Goal: Information Seeking & Learning: Understand process/instructions

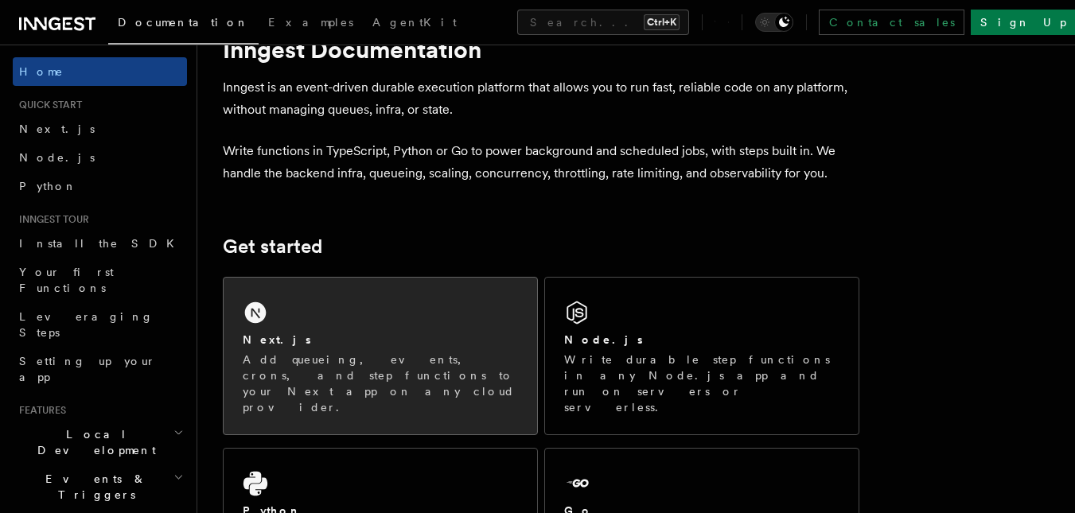
scroll to position [55, 0]
click at [319, 350] on div "Next.js Add queueing, events, crons, and step functions to your Next app on any…" at bounding box center [380, 373] width 275 height 84
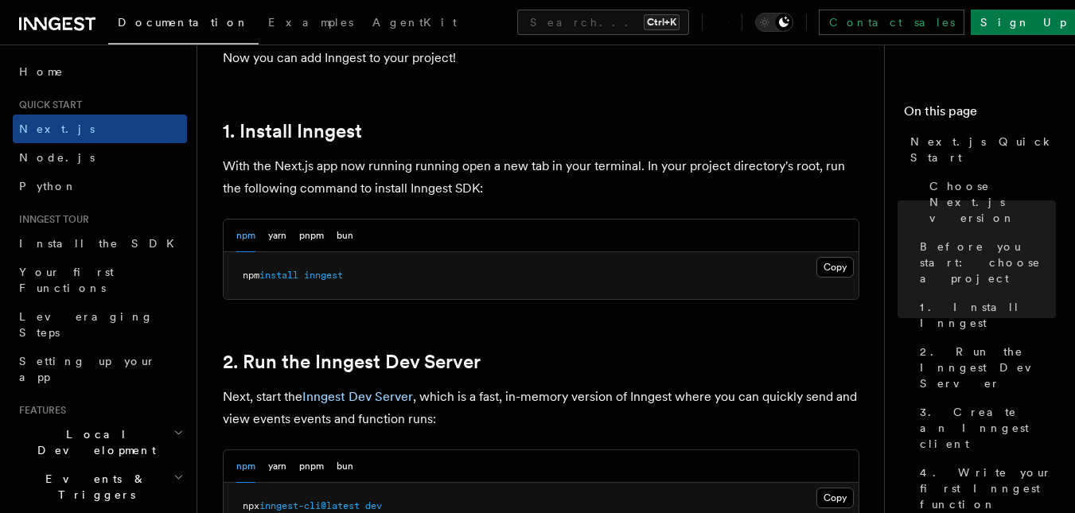
scroll to position [851, 0]
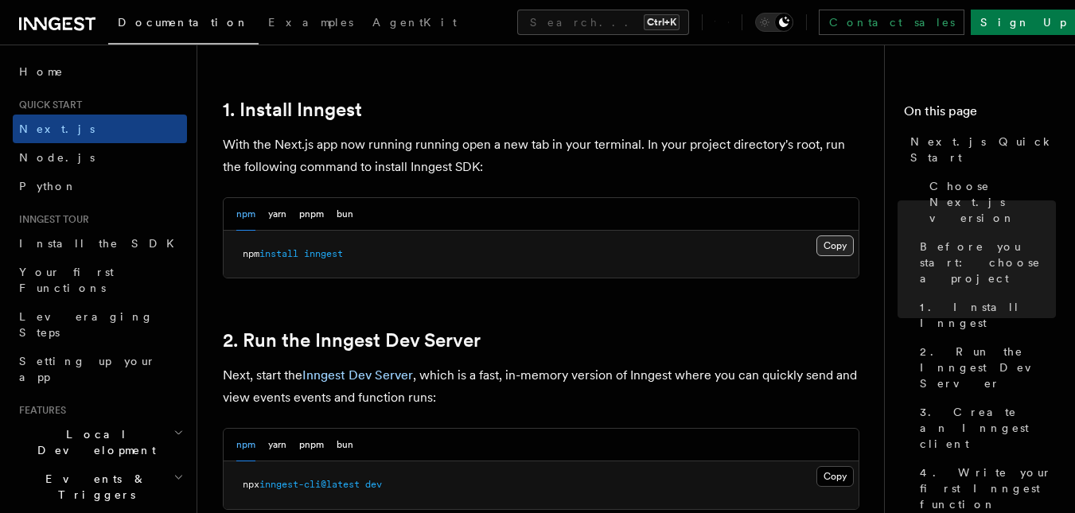
click at [838, 247] on button "Copy Copied" at bounding box center [834, 245] width 37 height 21
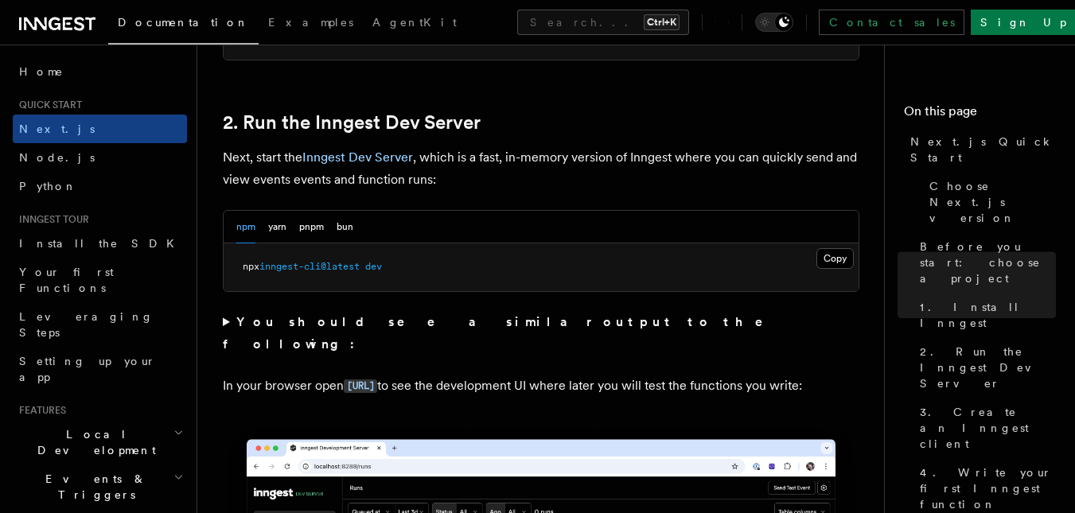
scroll to position [1068, 0]
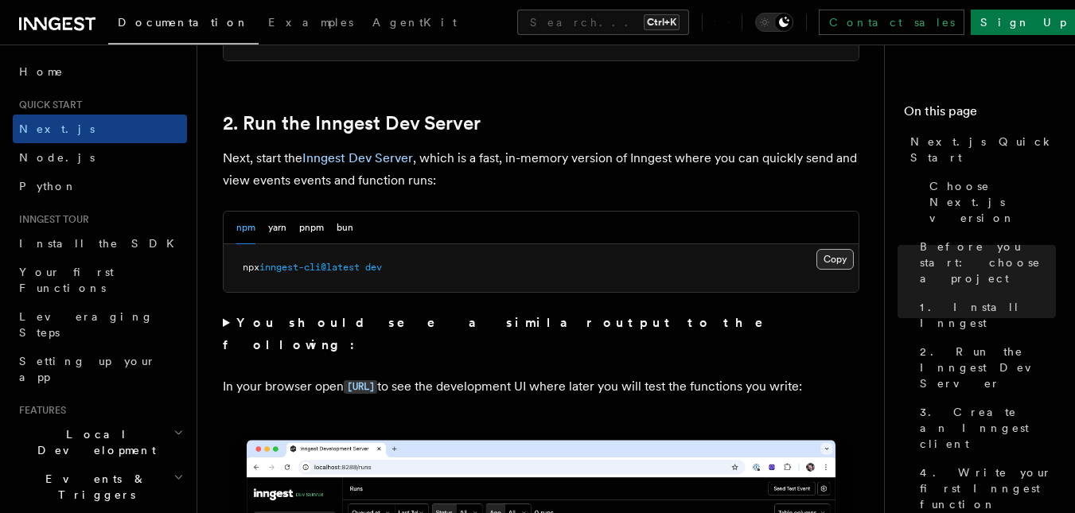
click at [852, 261] on button "Copy Copied" at bounding box center [834, 259] width 37 height 21
click at [840, 255] on button "Copy Copied" at bounding box center [834, 259] width 37 height 21
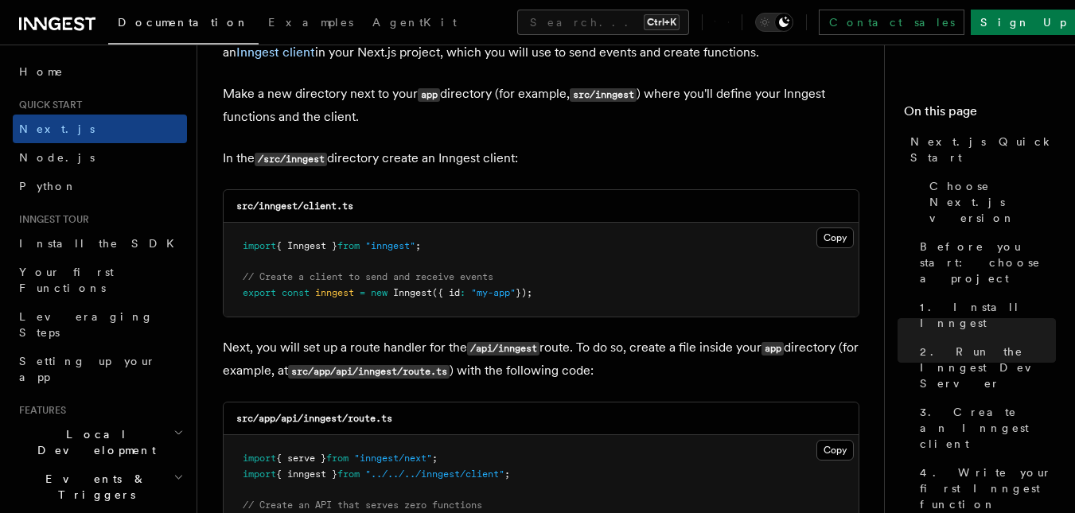
scroll to position [1963, 0]
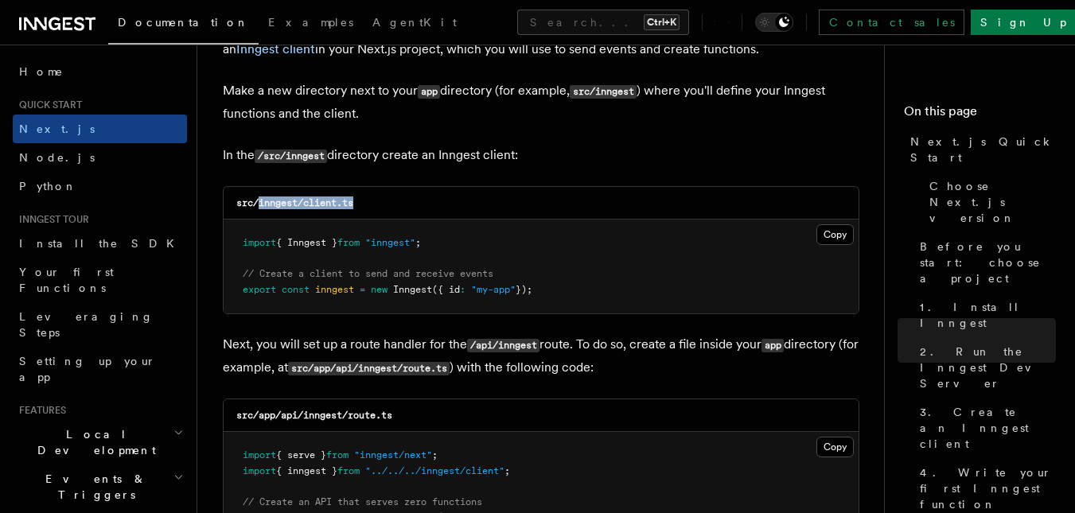
drag, startPoint x: 387, startPoint y: 198, endPoint x: 260, endPoint y: 201, distance: 126.5
click at [260, 201] on div "src/inngest/client.ts" at bounding box center [541, 203] width 635 height 33
copy code "inngest/client.ts"
click at [844, 240] on button "Copy Copied" at bounding box center [834, 234] width 37 height 21
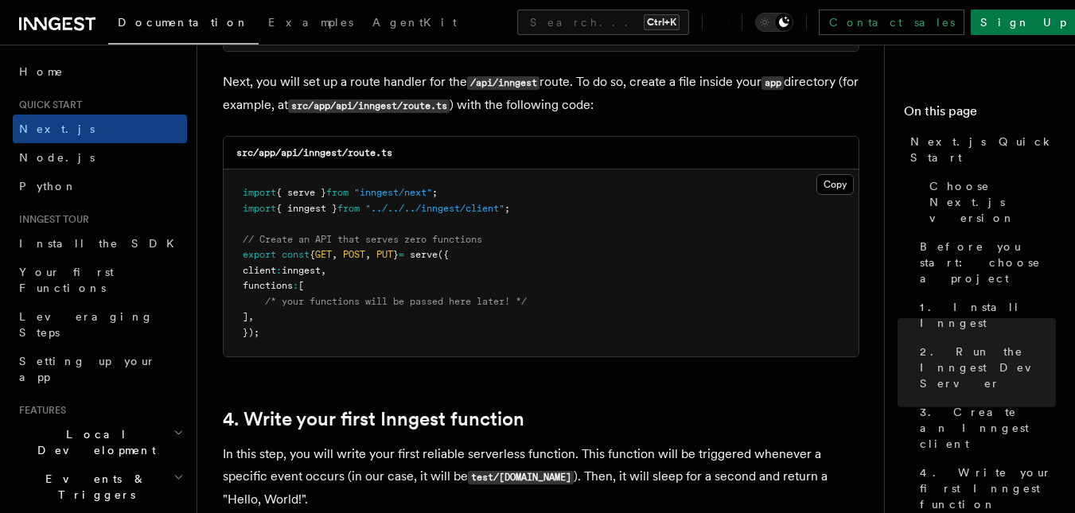
scroll to position [2226, 0]
drag, startPoint x: 422, startPoint y: 153, endPoint x: 407, endPoint y: 150, distance: 14.7
click at [407, 150] on div "src/app/api/inngest/route.ts" at bounding box center [541, 152] width 635 height 33
click at [838, 178] on button "Copy Copied" at bounding box center [834, 183] width 37 height 21
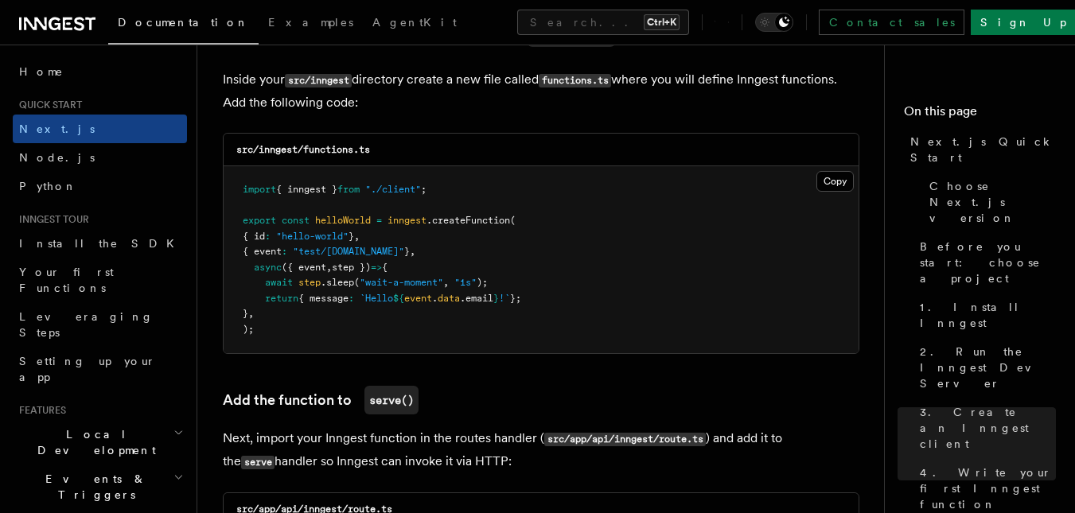
scroll to position [2819, 0]
click at [827, 181] on button "Copy Copied" at bounding box center [834, 180] width 37 height 21
click at [850, 185] on button "Copy Copied" at bounding box center [834, 180] width 37 height 21
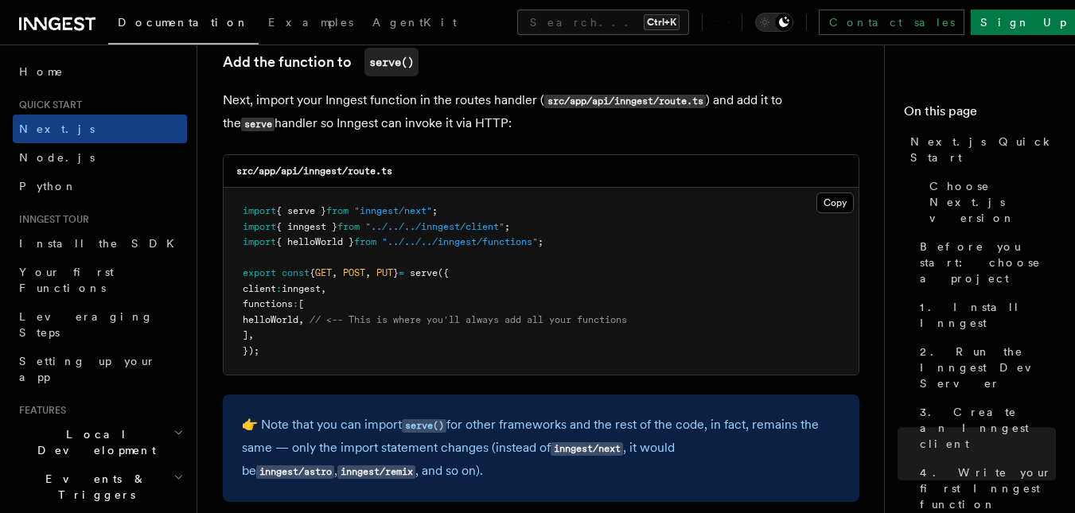
scroll to position [3159, 0]
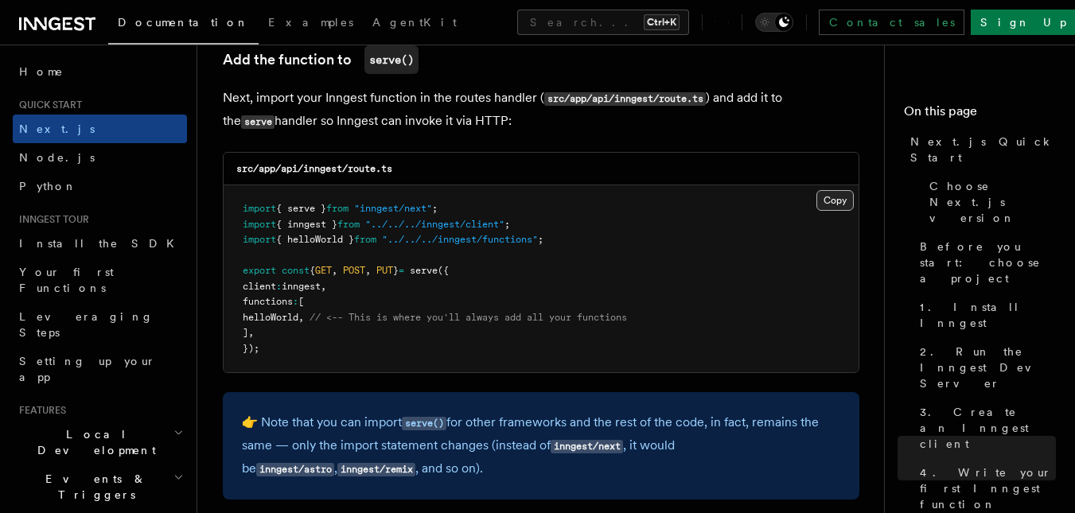
click at [834, 193] on button "Copy Copied" at bounding box center [834, 200] width 37 height 21
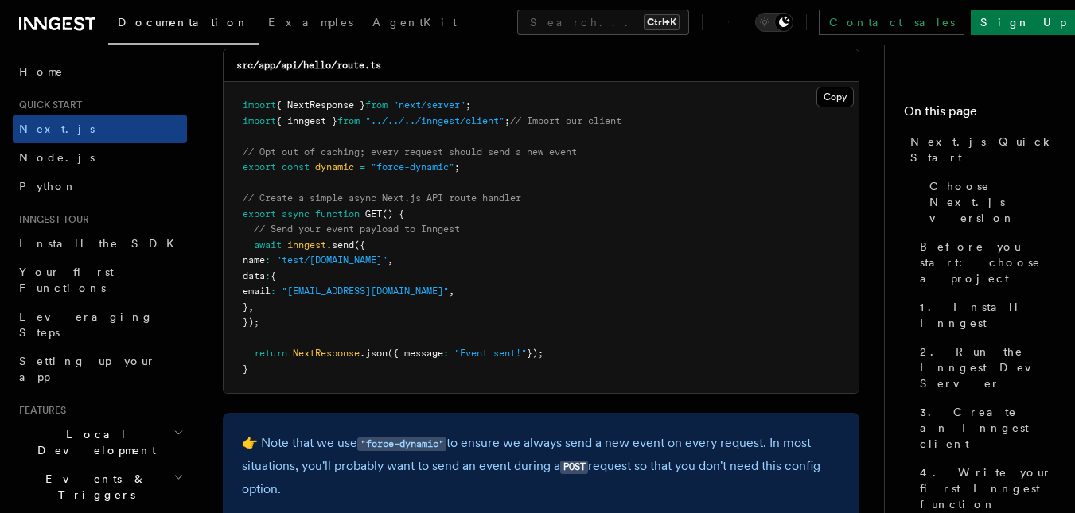
scroll to position [8418, 0]
drag, startPoint x: 238, startPoint y: 241, endPoint x: 292, endPoint y: 321, distance: 96.9
click at [292, 321] on pre "import { NextResponse } from "next/server" ; import { inngest } from "../../../…" at bounding box center [541, 239] width 635 height 311
copy code "await inngest .send ({ name : "test/[DOMAIN_NAME]" , data : { email : "[EMAIL_A…"
